Goal: Transaction & Acquisition: Purchase product/service

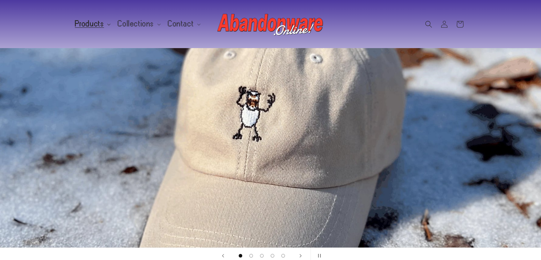
click at [95, 25] on span "Products" at bounding box center [89, 24] width 29 height 6
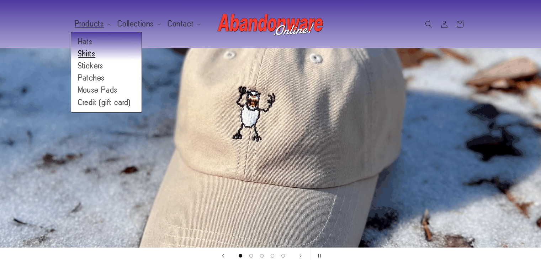
click at [81, 56] on link "Shirts" at bounding box center [106, 54] width 70 height 12
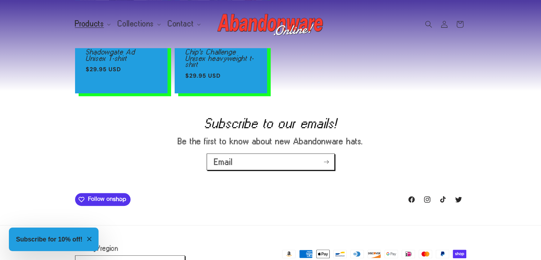
scroll to position [427, 0]
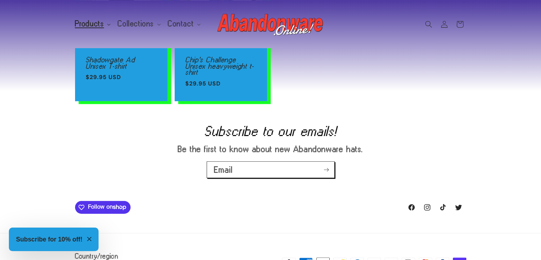
click at [87, 23] on span "Products" at bounding box center [89, 24] width 29 height 6
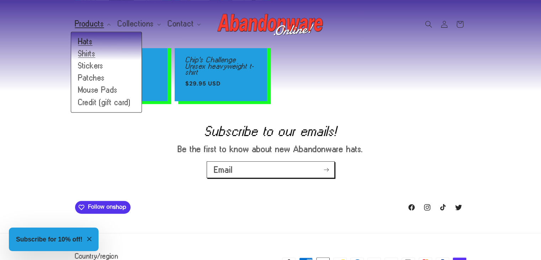
click at [82, 41] on link "Hats" at bounding box center [106, 42] width 70 height 12
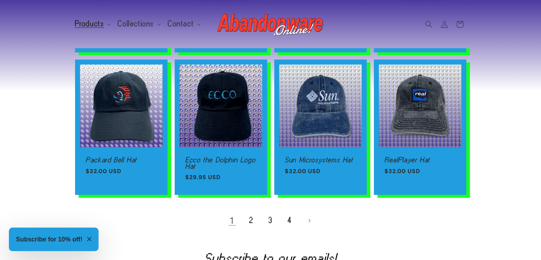
scroll to position [456, 0]
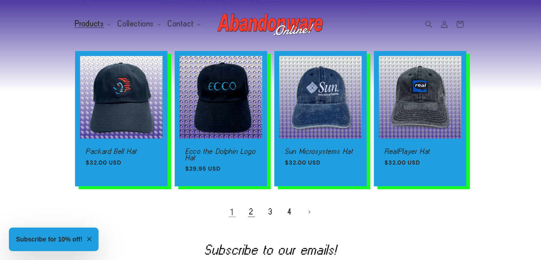
click at [251, 204] on link "2" at bounding box center [252, 212] width 16 height 16
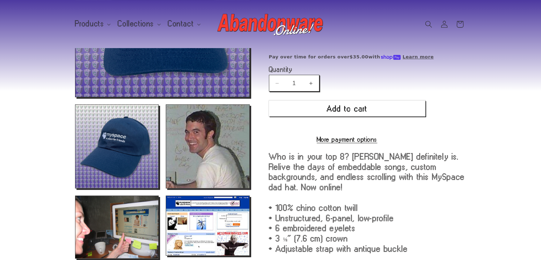
scroll to position [139, 0]
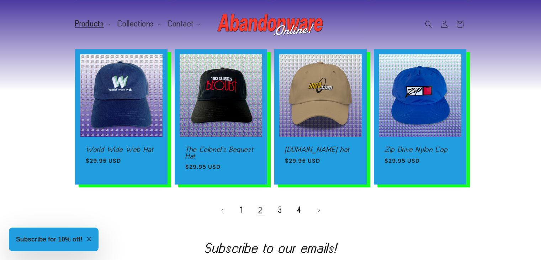
scroll to position [471, 0]
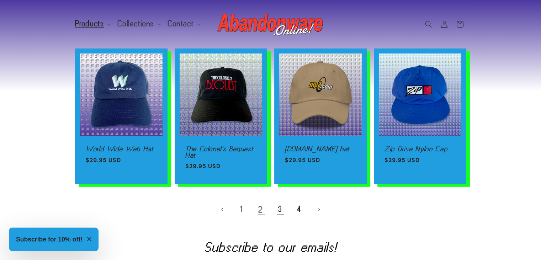
click at [274, 210] on link "3" at bounding box center [280, 209] width 16 height 16
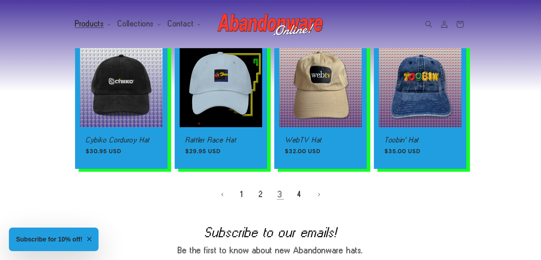
scroll to position [486, 0]
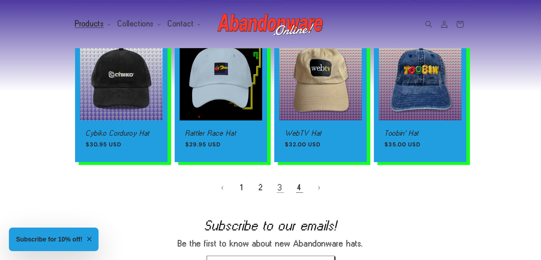
click at [299, 180] on link "4" at bounding box center [300, 188] width 16 height 16
